Goal: Information Seeking & Learning: Learn about a topic

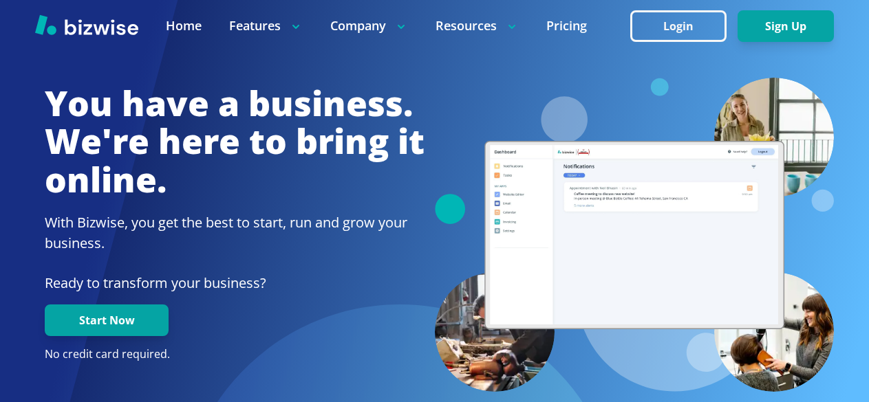
click at [351, 16] on div at bounding box center [434, 26] width 869 height 52
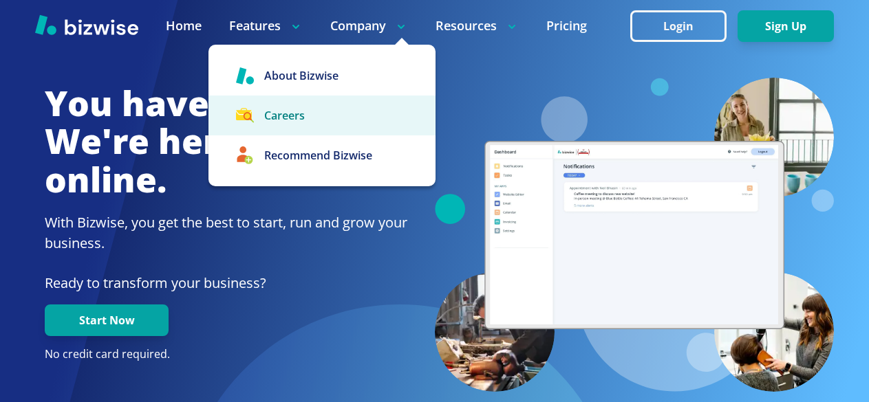
click at [283, 116] on link "Careers" at bounding box center [321, 116] width 227 height 40
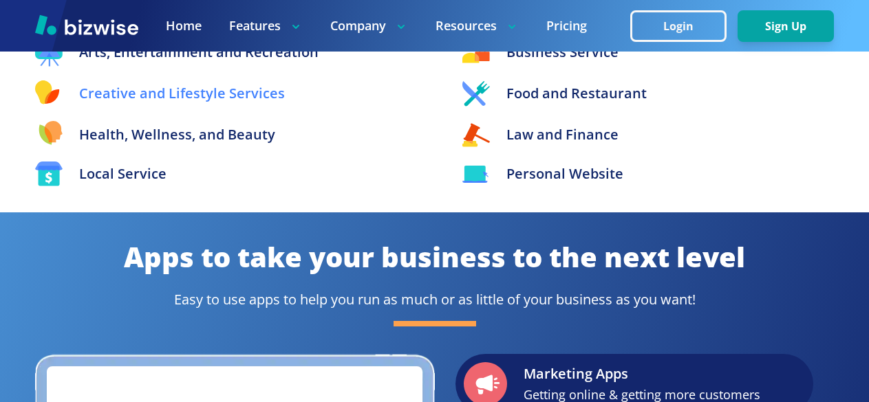
scroll to position [1650, 0]
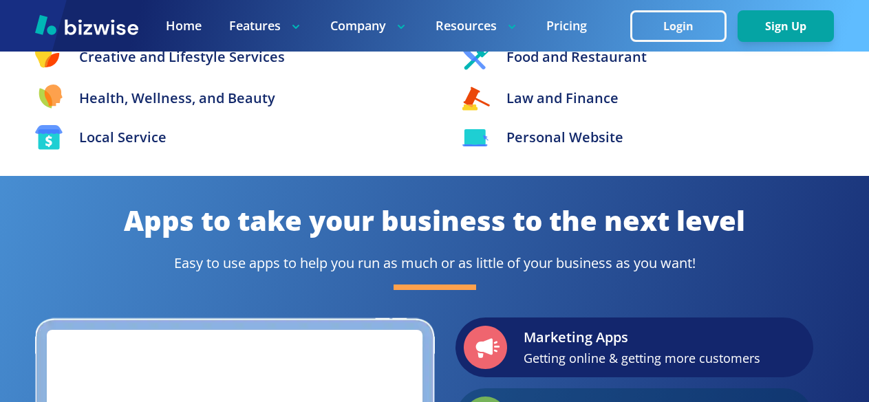
click at [509, 61] on p "Food and Restaurant" at bounding box center [576, 57] width 140 height 21
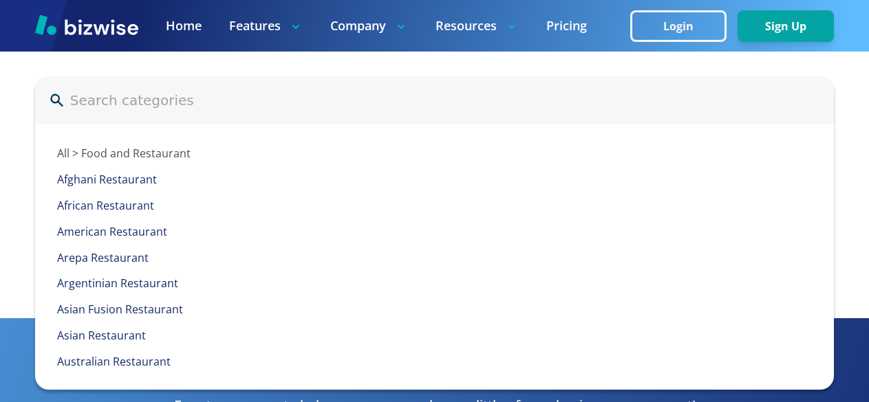
scroll to position [1535, 0]
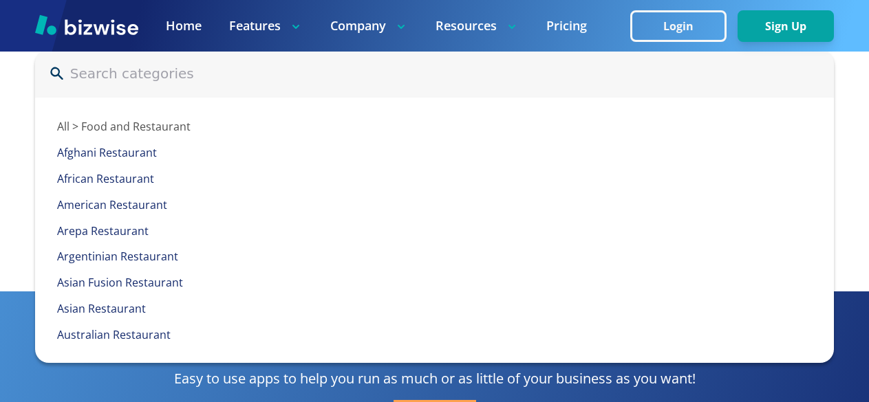
click at [846, 158] on div "Explore the tools personalized for your business All > Food and Restaurant Afgh…" at bounding box center [434, 97] width 869 height 387
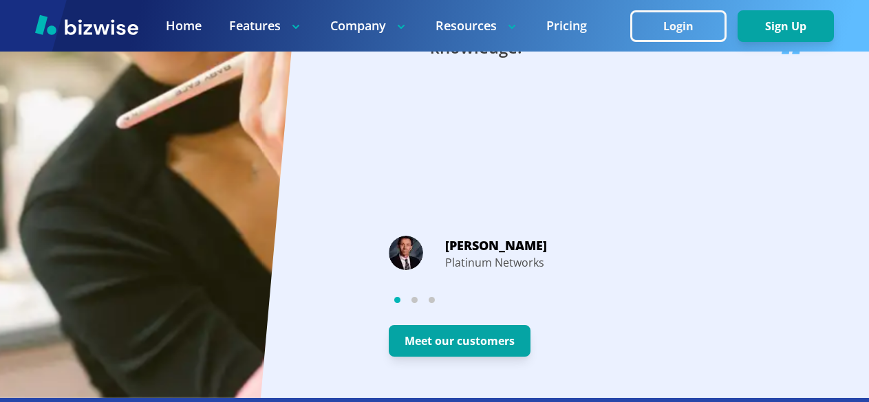
scroll to position [2635, 0]
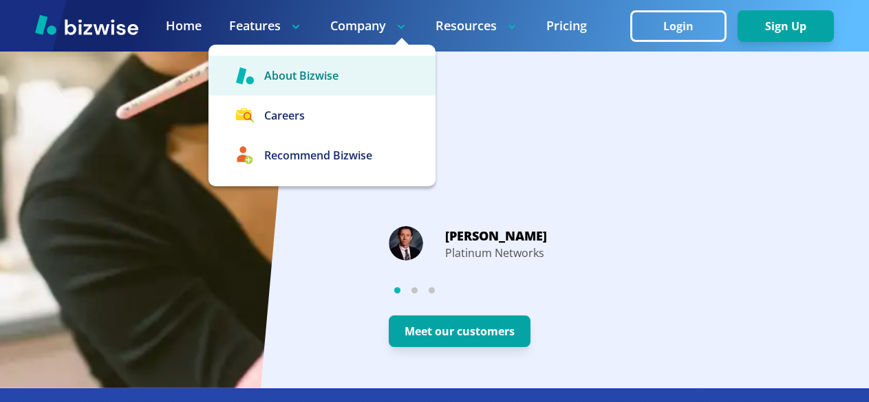
click at [310, 74] on link "About Bizwise" at bounding box center [321, 76] width 227 height 40
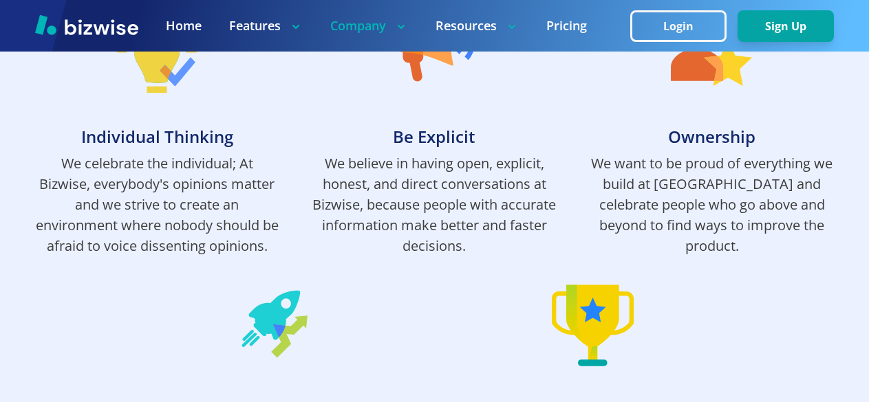
scroll to position [1238, 0]
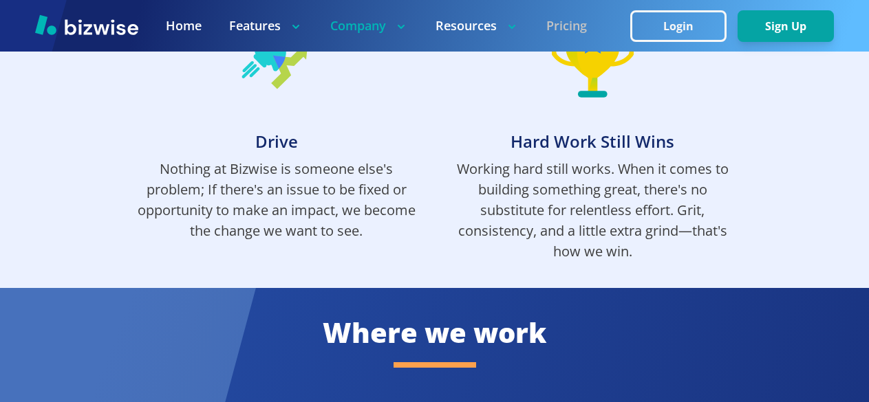
click at [562, 18] on link "Pricing" at bounding box center [566, 25] width 41 height 17
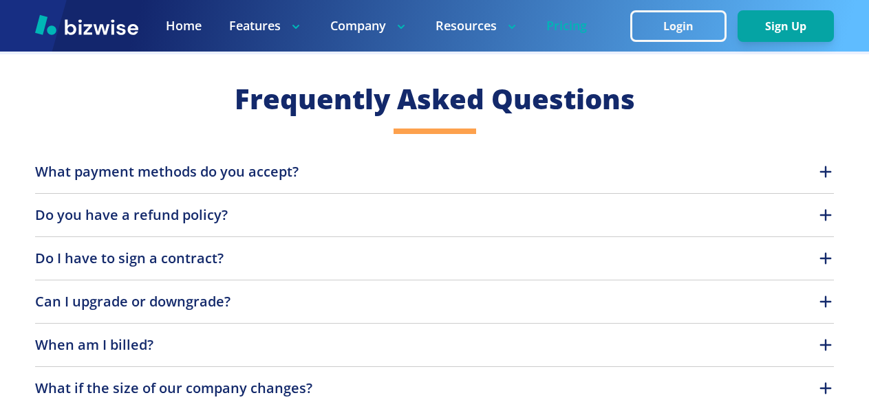
scroll to position [1169, 0]
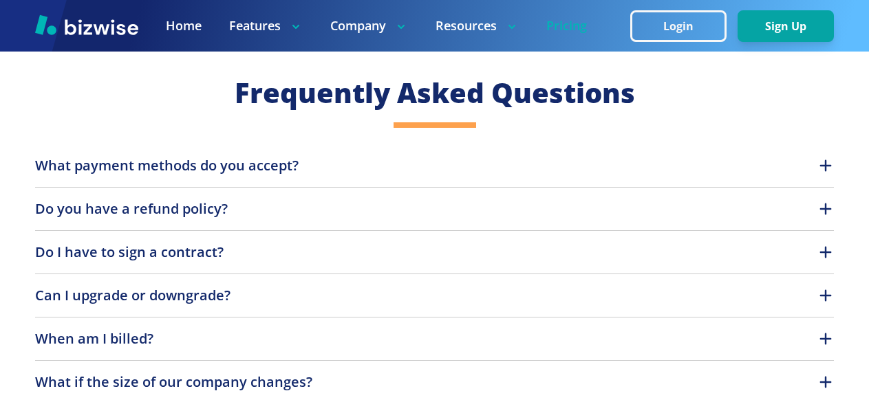
click at [809, 165] on button "What payment methods do you accept?" at bounding box center [434, 165] width 799 height 21
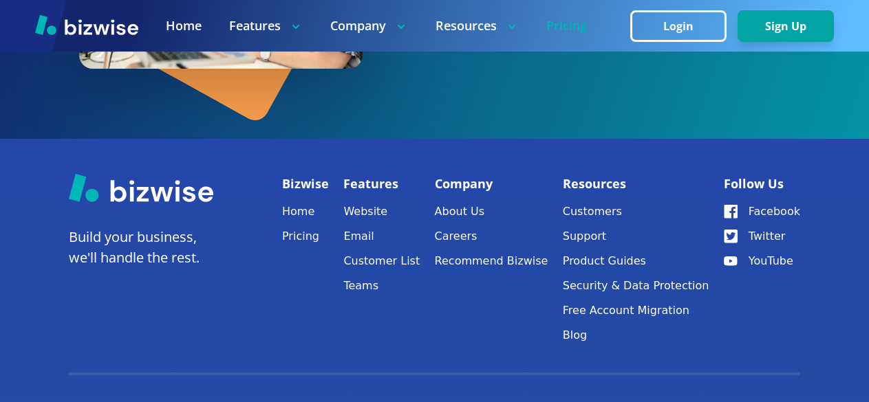
scroll to position [1925, 0]
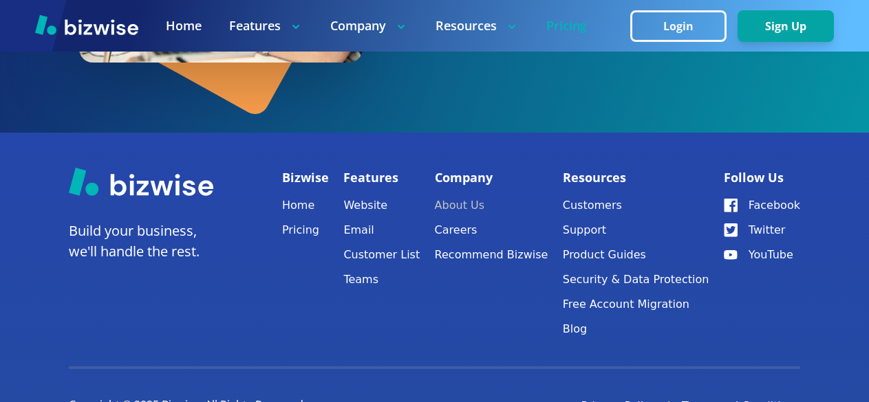
click at [452, 202] on link "About Us" at bounding box center [491, 205] width 113 height 19
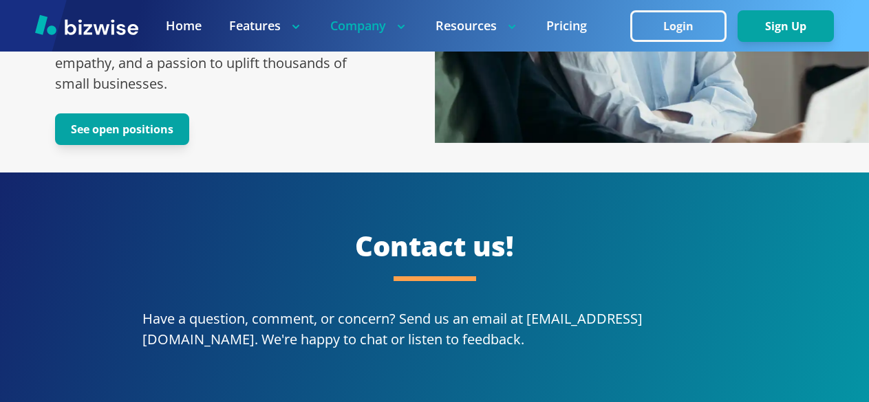
scroll to position [2544, 0]
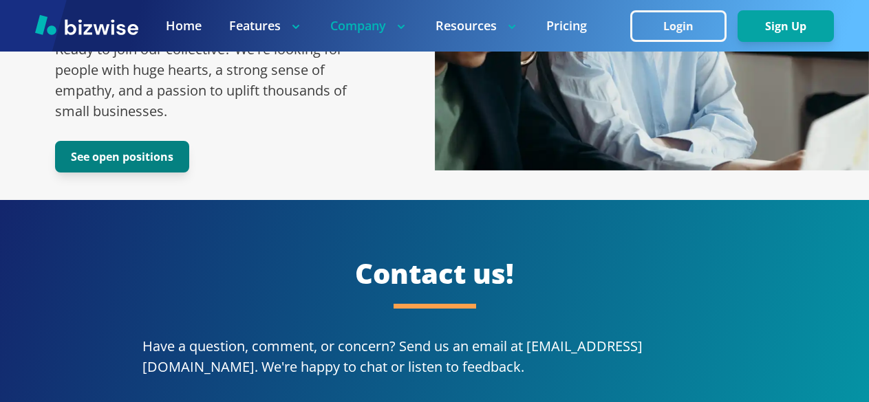
click at [111, 141] on button "See open positions" at bounding box center [122, 157] width 134 height 32
